Goal: Check status: Check status

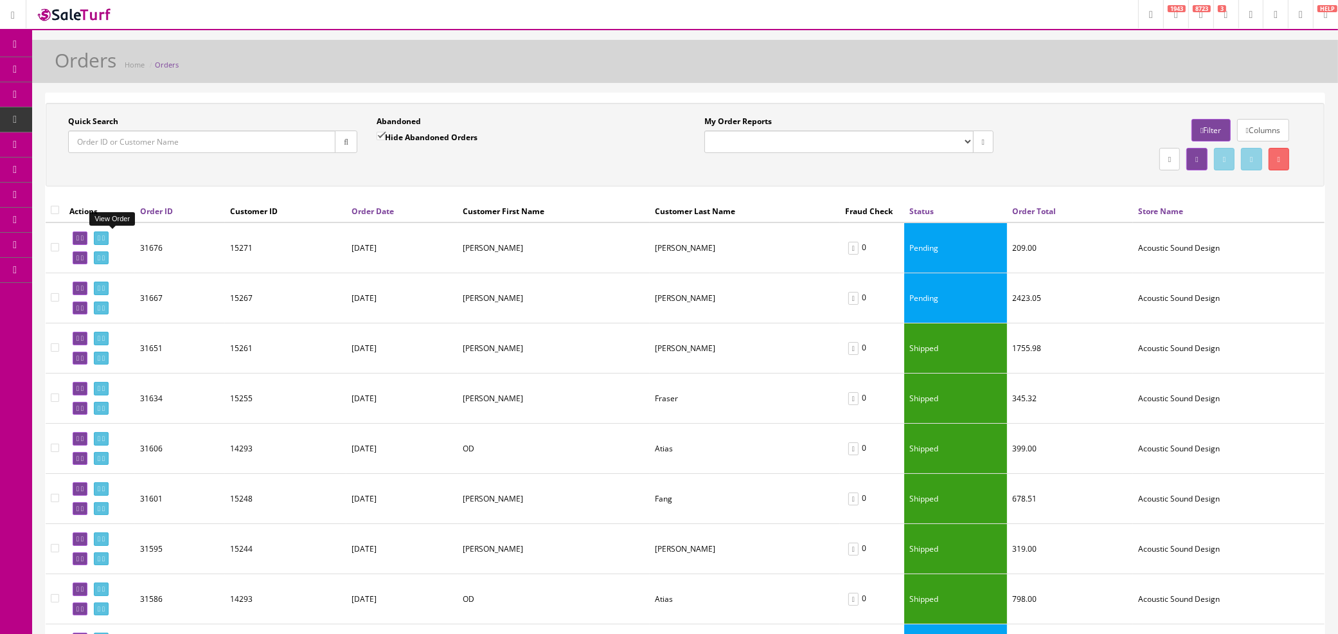
click at [100, 236] on icon at bounding box center [99, 238] width 3 height 7
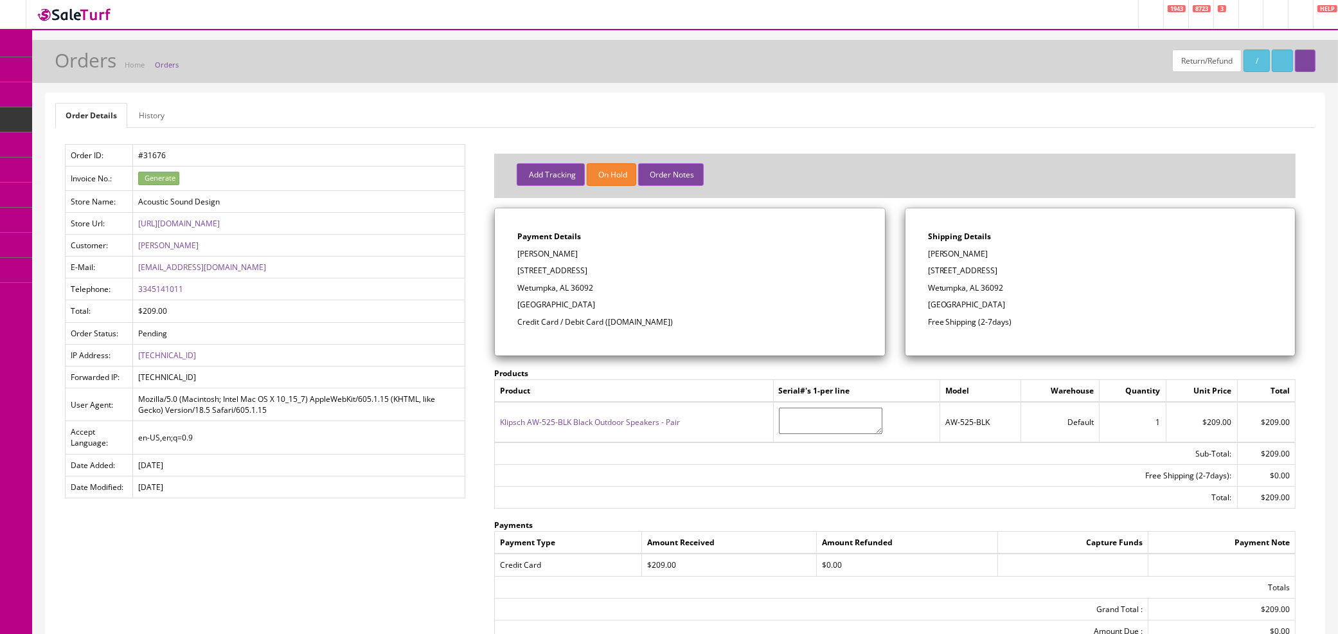
click at [167, 62] on link "Orders" at bounding box center [167, 65] width 24 height 10
